Goal: Task Accomplishment & Management: Complete application form

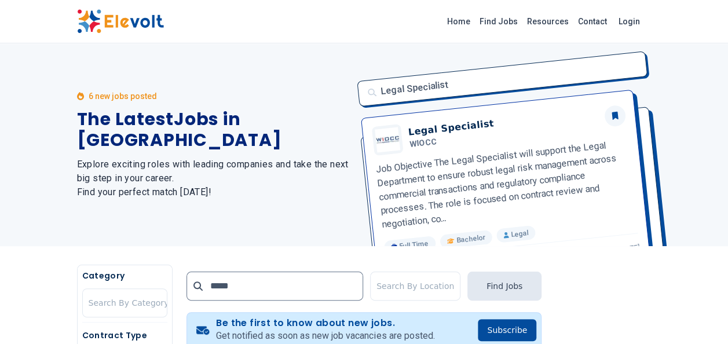
click at [477, 181] on div "Legal Specialist Legal Specialist WIOCC Job Objective The Legal Specialist will…" at bounding box center [500, 144] width 301 height 203
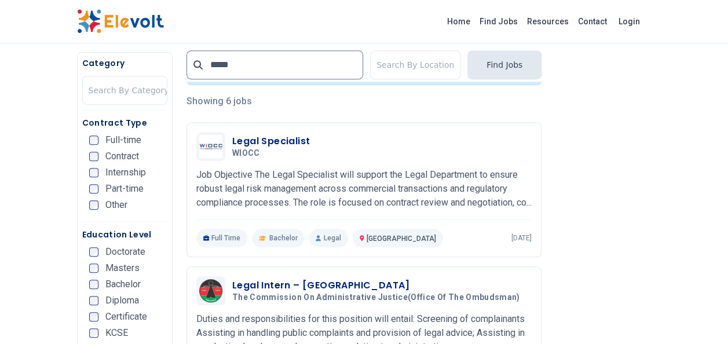
scroll to position [262, 0]
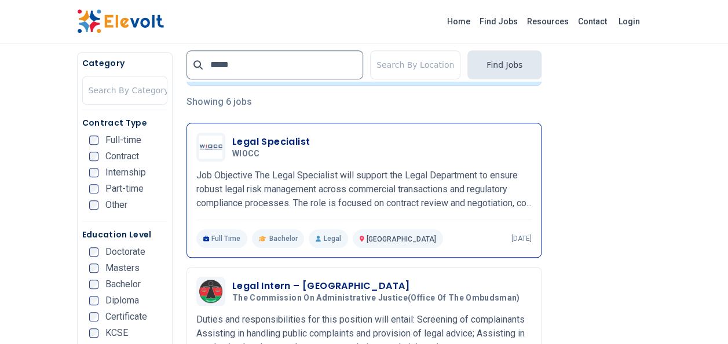
click at [276, 135] on h3 "Legal Specialist" at bounding box center [271, 142] width 78 height 14
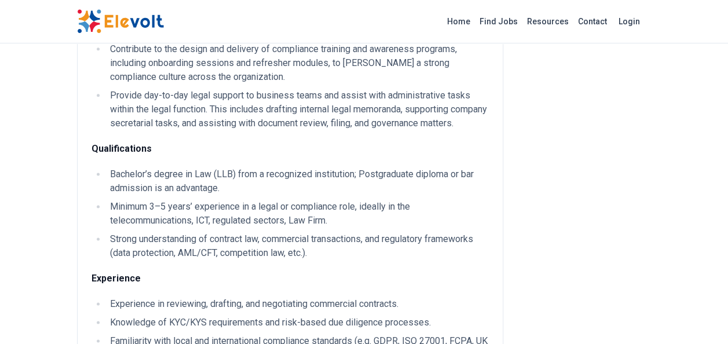
scroll to position [658, 0]
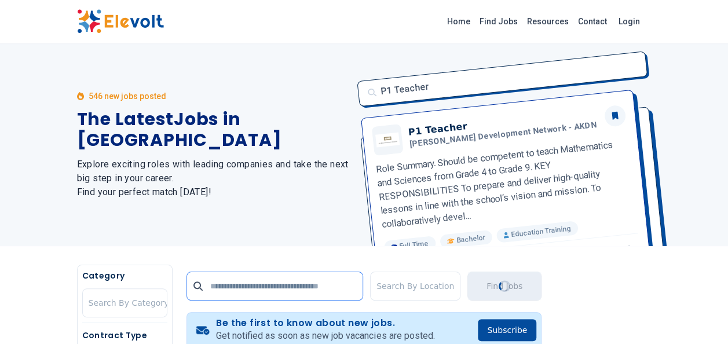
click at [247, 277] on input "text" at bounding box center [274, 286] width 177 height 29
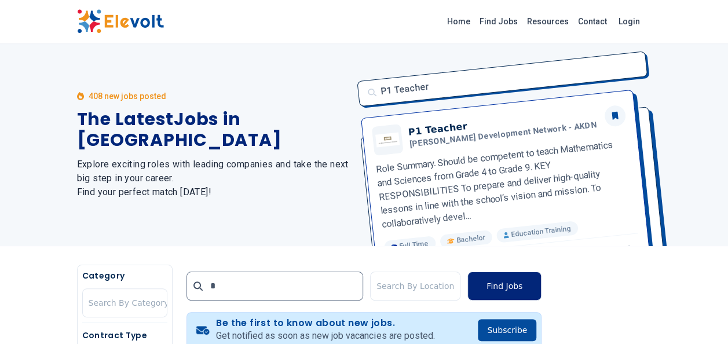
click at [511, 283] on button "Find Jobs" at bounding box center [504, 286] width 74 height 29
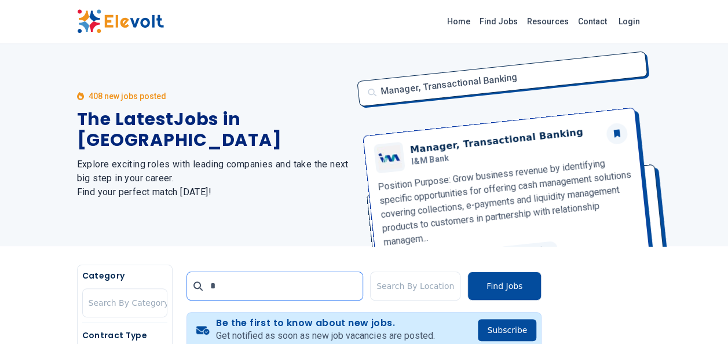
click at [240, 292] on input "*" at bounding box center [274, 286] width 177 height 29
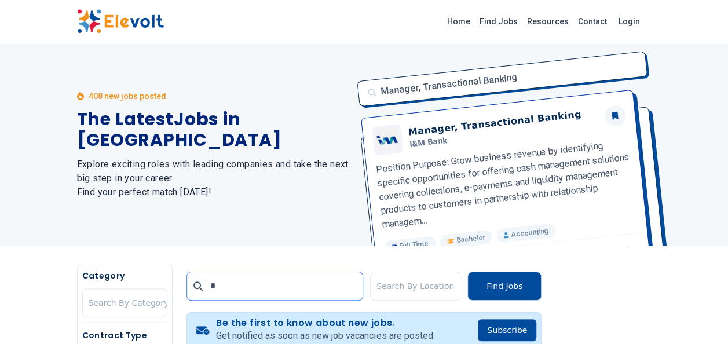
type input "*****"
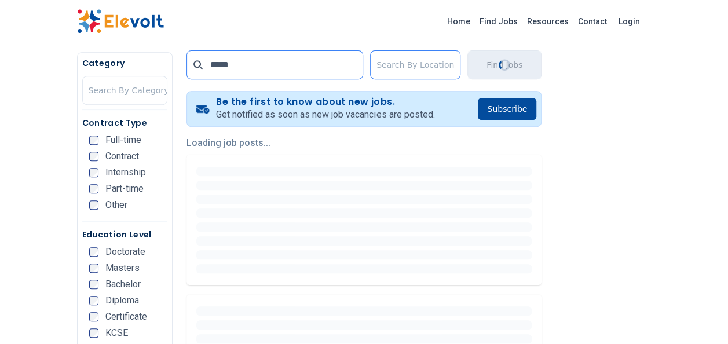
scroll to position [222, 0]
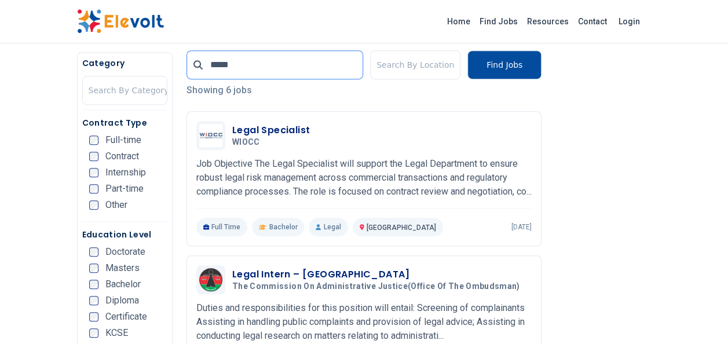
scroll to position [274, 0]
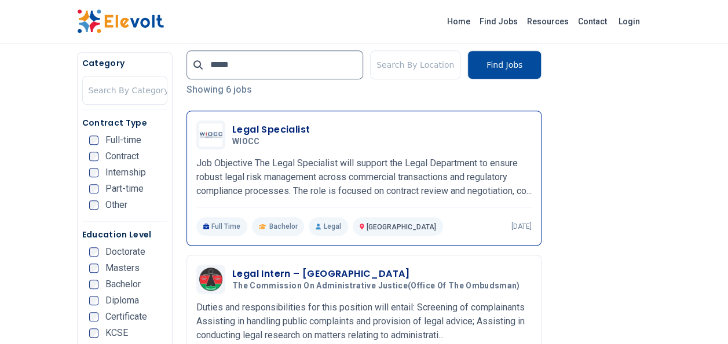
click at [279, 123] on h3 "Legal Specialist" at bounding box center [271, 130] width 78 height 14
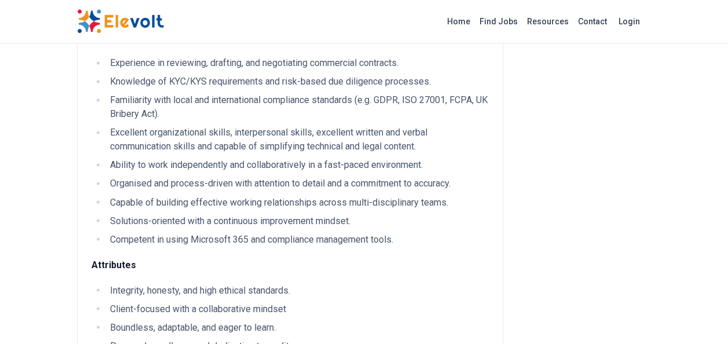
scroll to position [1203, 0]
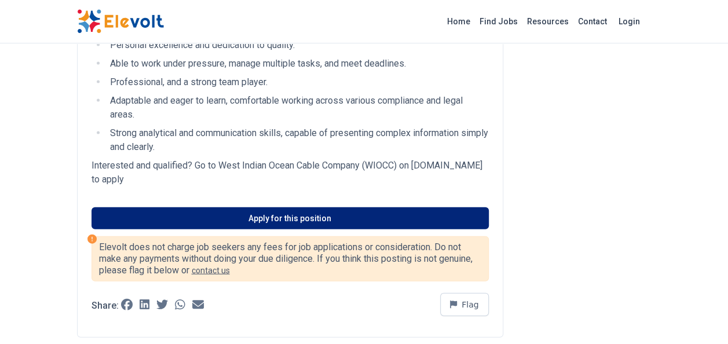
click at [323, 229] on link "Apply for this position" at bounding box center [289, 218] width 397 height 22
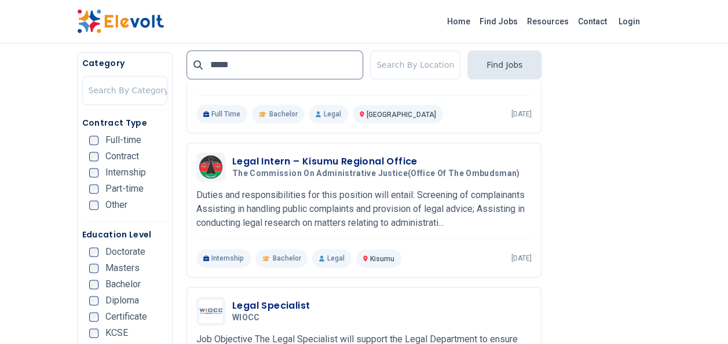
scroll to position [691, 0]
